Goal: Check status

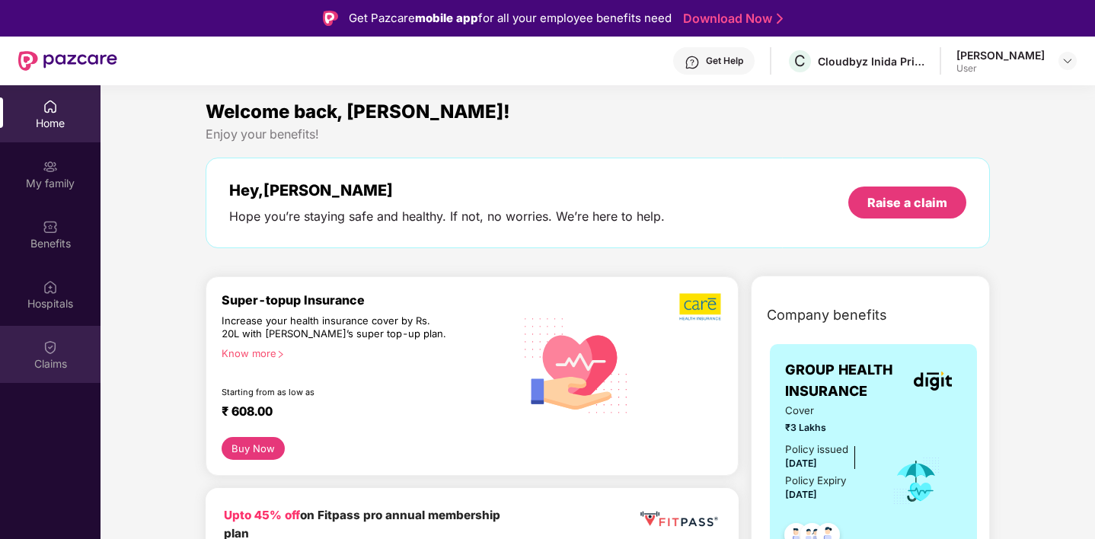
click at [42, 353] on div "Claims" at bounding box center [50, 354] width 101 height 57
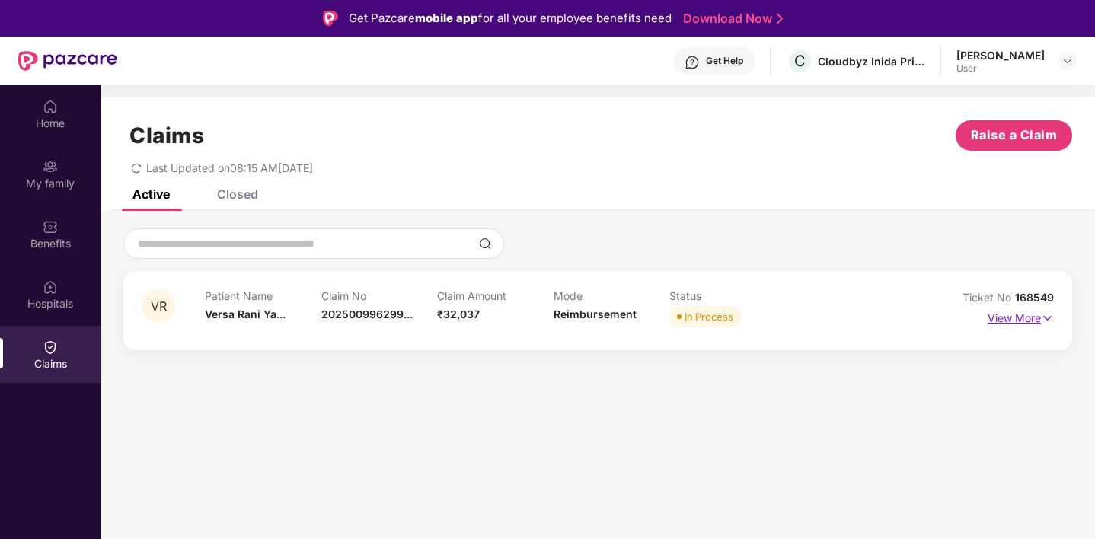
click at [1022, 313] on p "View More" at bounding box center [1021, 316] width 66 height 21
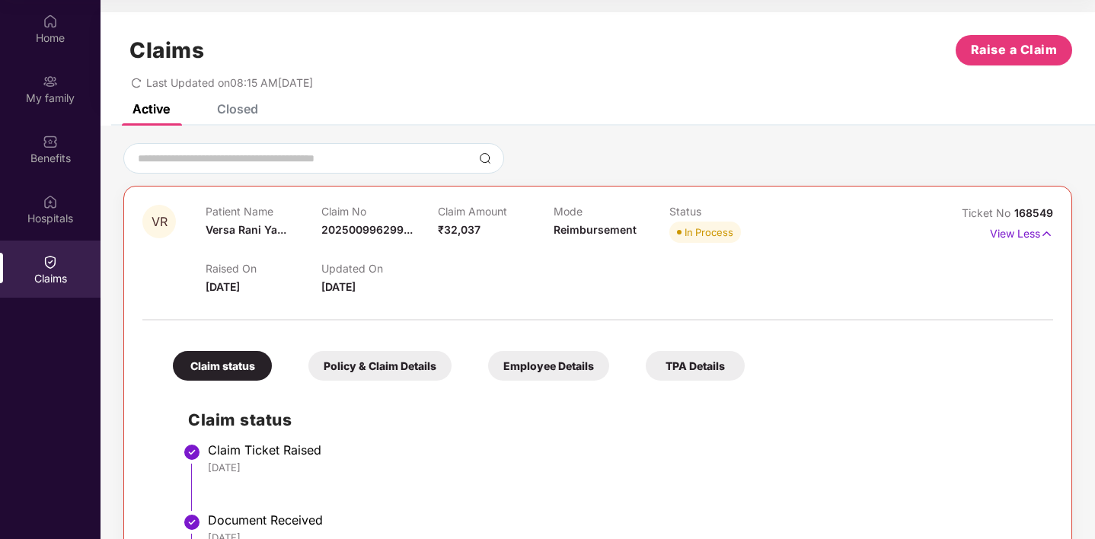
click at [230, 107] on div "Closed" at bounding box center [237, 108] width 41 height 15
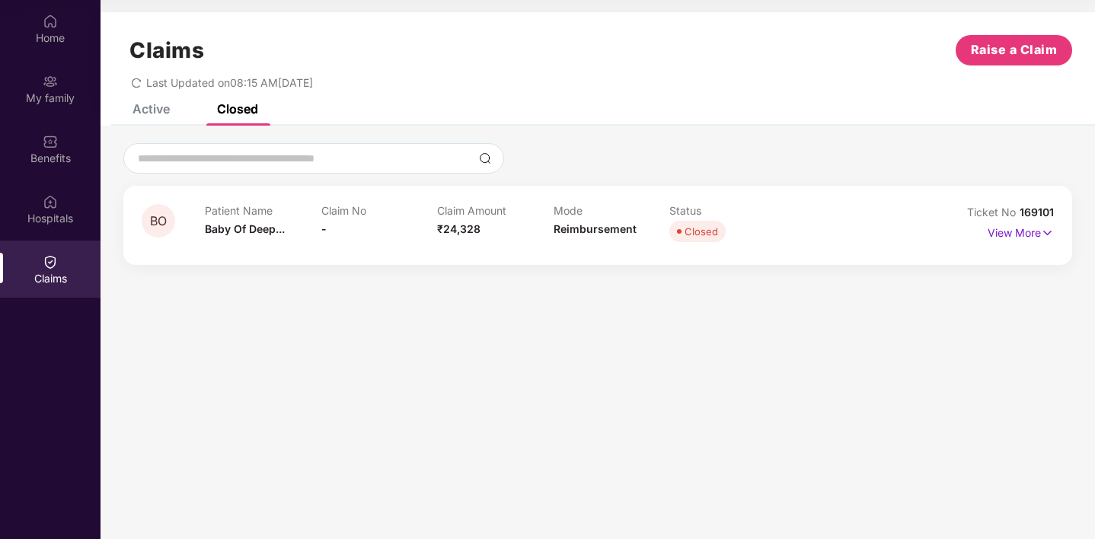
click at [794, 243] on div "Patient Name Baby Of Deep... Claim No - Claim Amount ₹24,328 Mode Reimbursement…" at bounding box center [553, 225] width 697 height 42
click at [1022, 221] on p "View More" at bounding box center [1021, 231] width 66 height 21
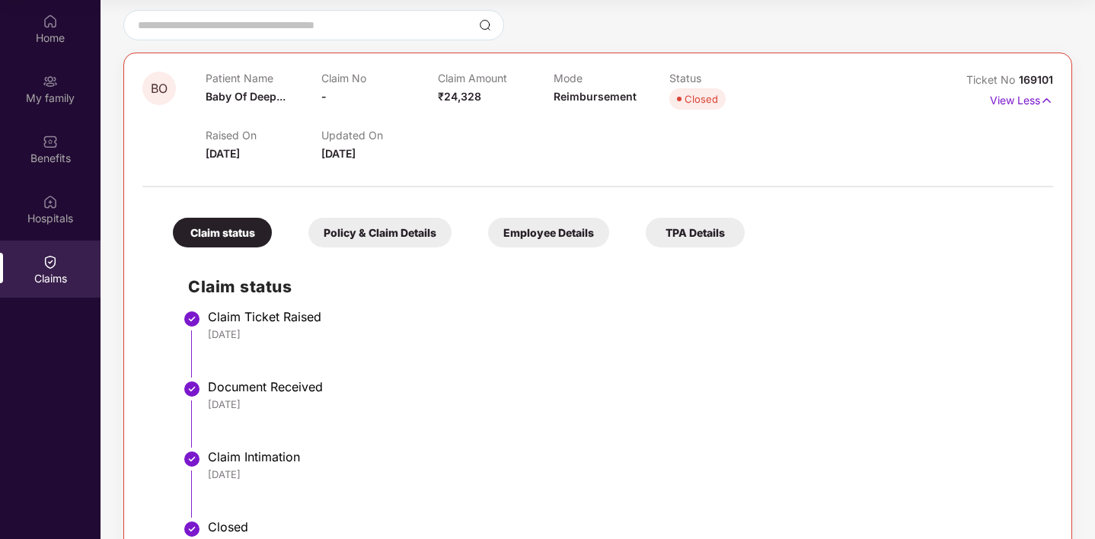
scroll to position [190, 0]
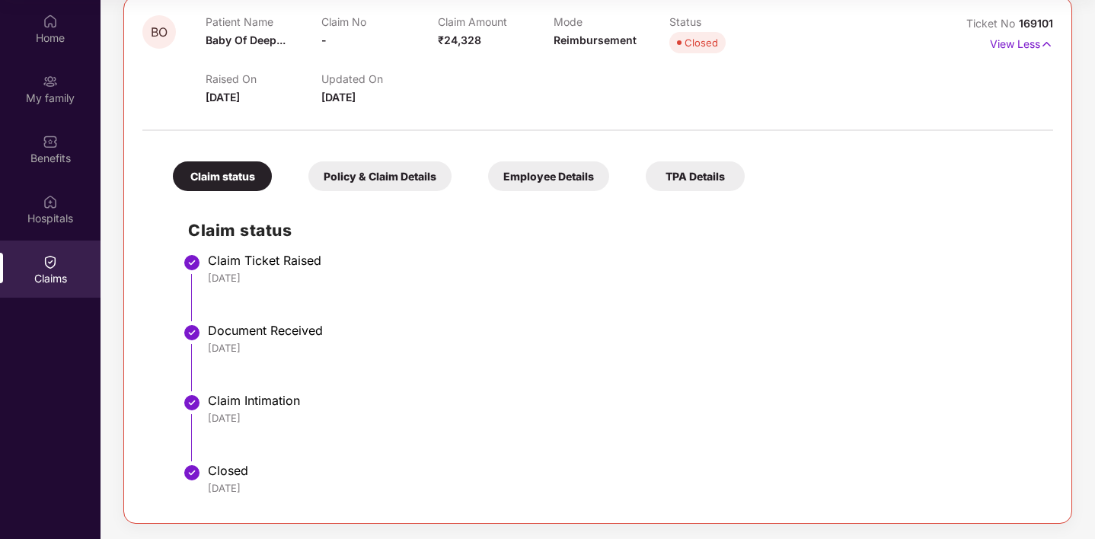
click at [375, 184] on div "Policy & Claim Details" at bounding box center [379, 176] width 143 height 30
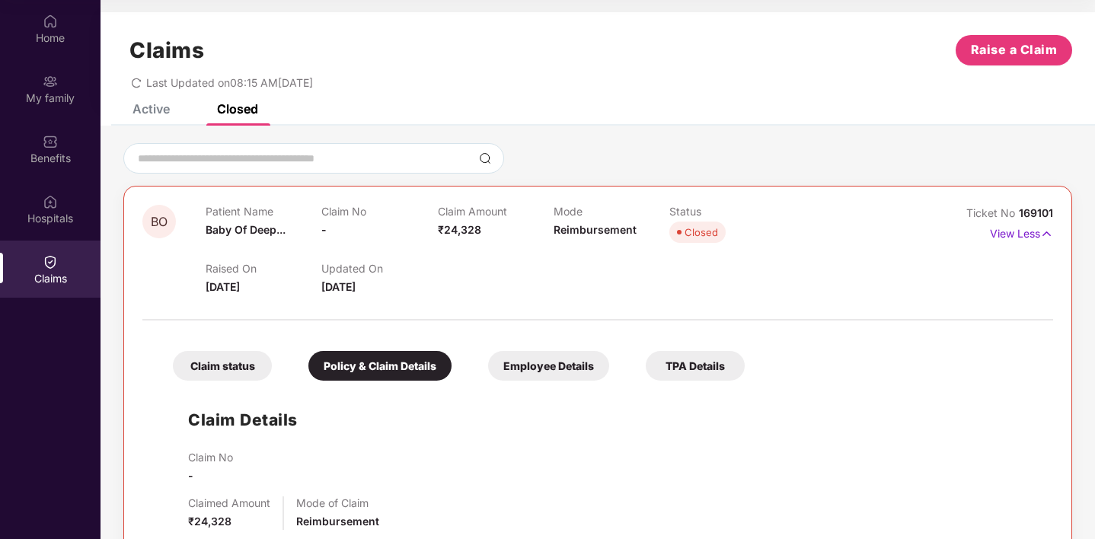
scroll to position [0, 0]
click at [537, 366] on div "Employee Details" at bounding box center [548, 366] width 121 height 30
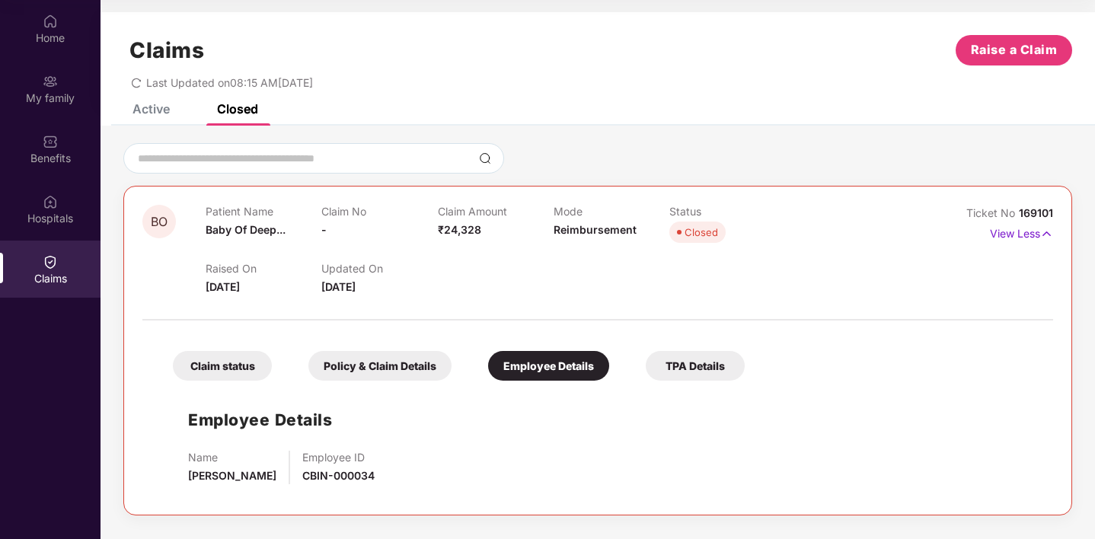
click at [683, 369] on div "TPA Details" at bounding box center [695, 366] width 99 height 30
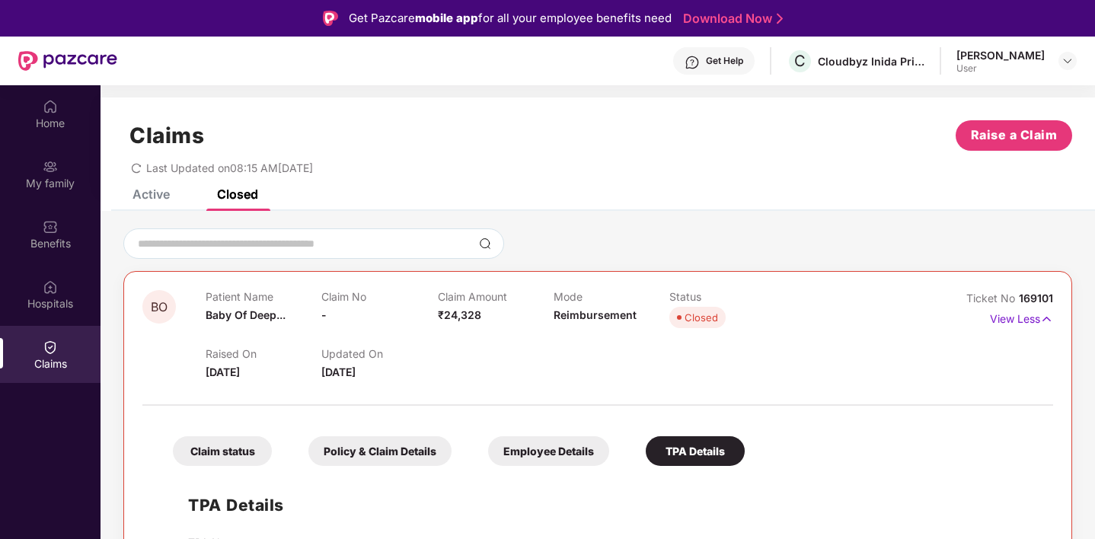
click at [241, 454] on div "Claim status" at bounding box center [222, 451] width 99 height 30
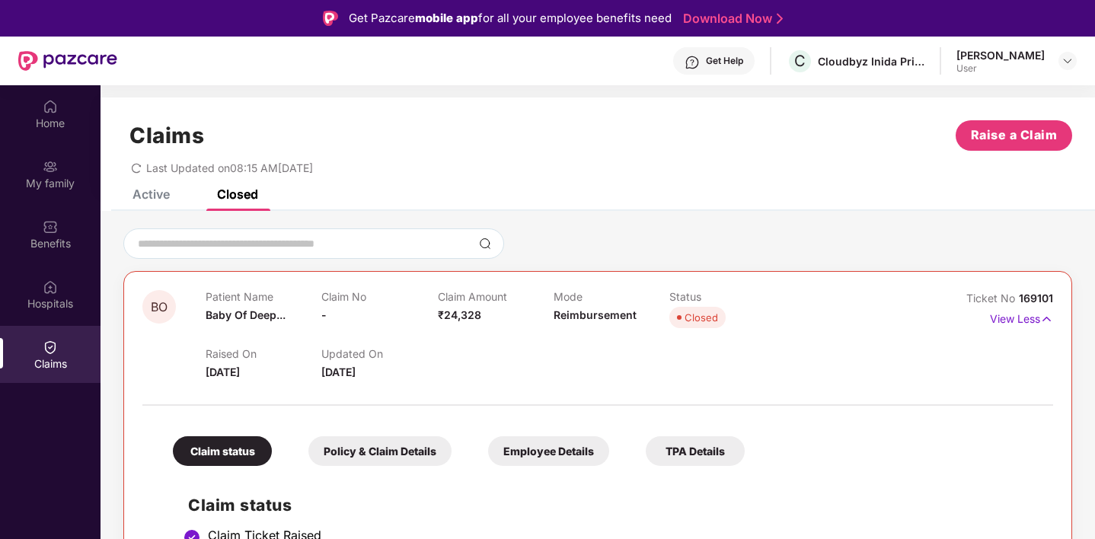
click at [149, 193] on div "Active" at bounding box center [150, 194] width 37 height 15
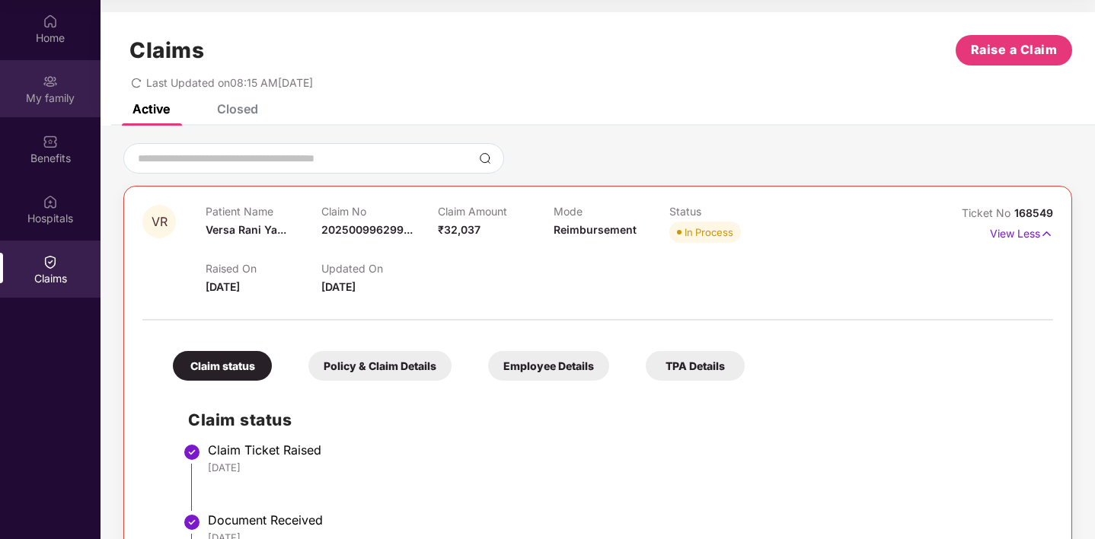
click at [53, 82] on img at bounding box center [50, 81] width 15 height 15
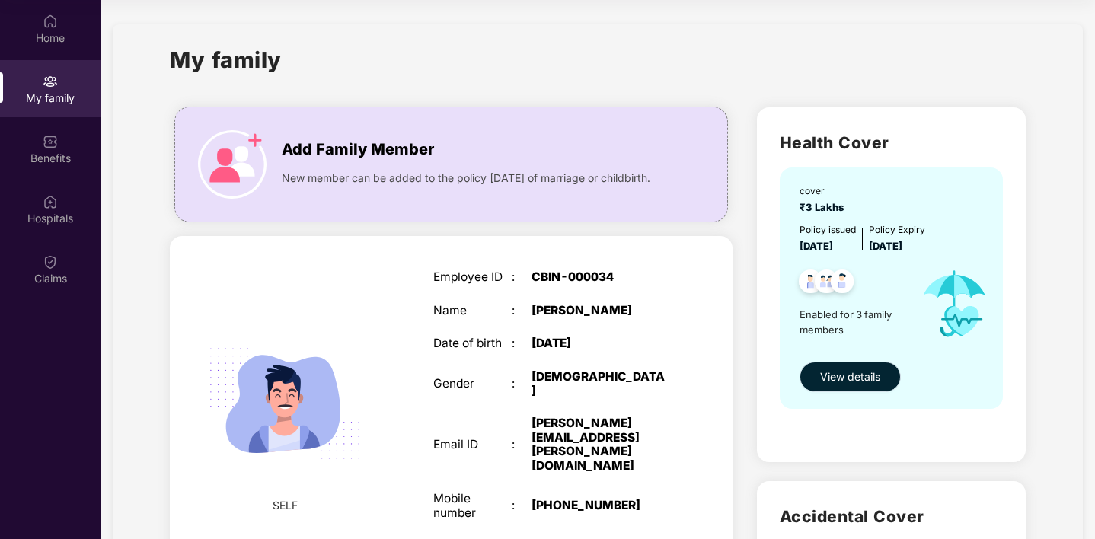
click at [865, 385] on span "View details" at bounding box center [850, 377] width 60 height 17
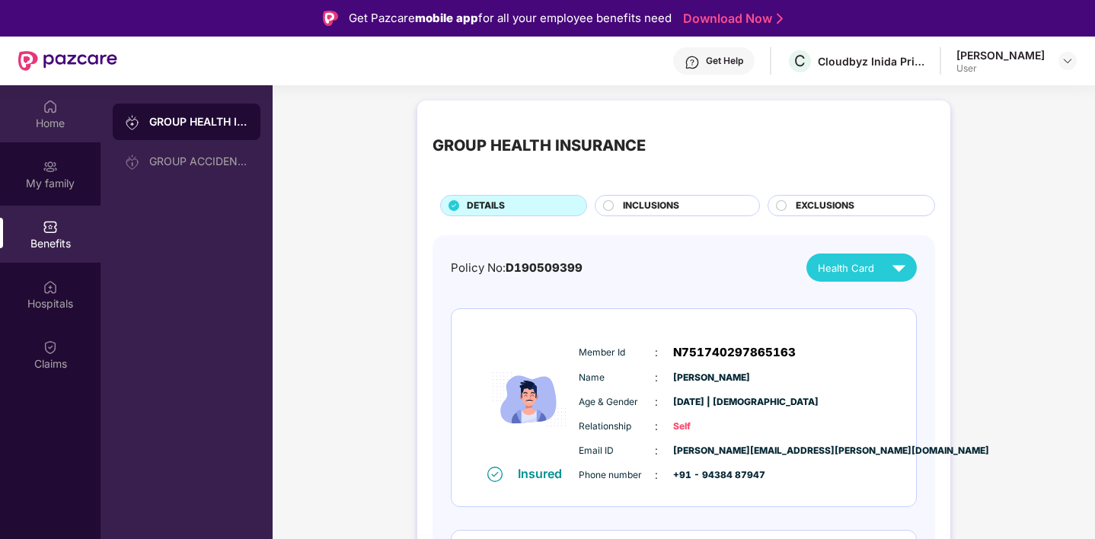
click at [61, 107] on div "Home" at bounding box center [50, 113] width 101 height 57
